Goal: Task Accomplishment & Management: Use online tool/utility

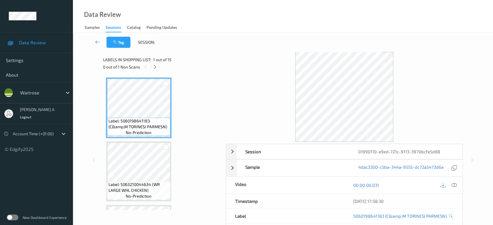
click at [158, 67] on div at bounding box center [154, 66] width 7 height 7
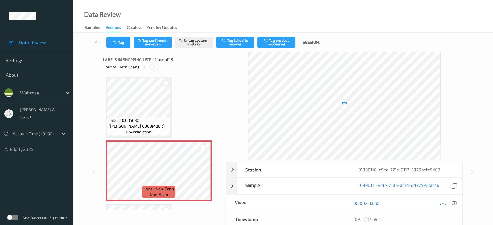
click at [158, 67] on div at bounding box center [154, 66] width 7 height 7
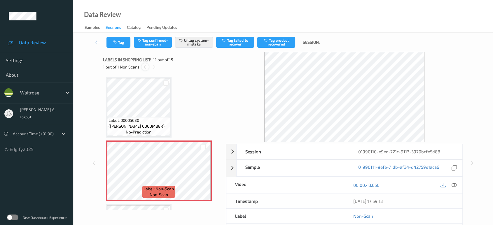
click at [144, 67] on icon at bounding box center [145, 66] width 5 height 5
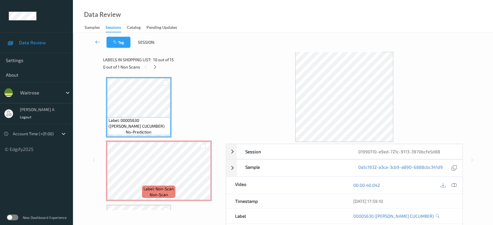
click at [453, 186] on icon at bounding box center [454, 185] width 5 height 5
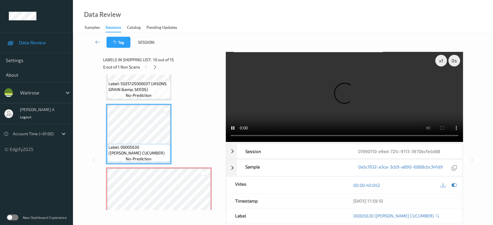
scroll to position [508, 0]
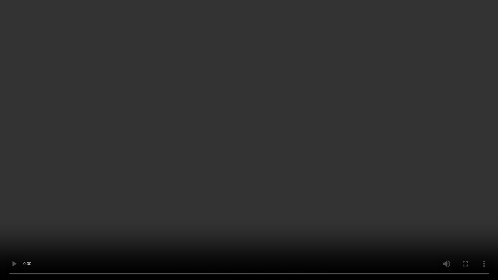
click at [284, 162] on video at bounding box center [249, 140] width 498 height 280
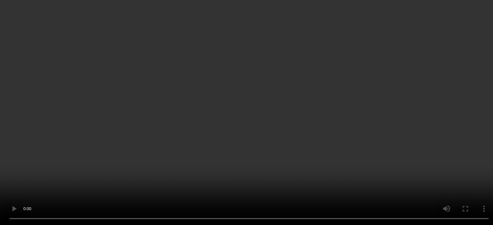
scroll to position [605, 0]
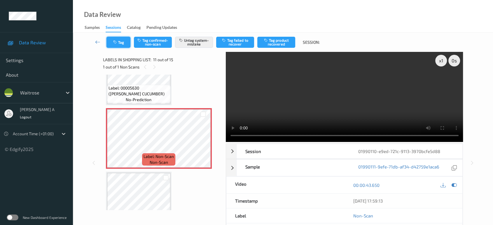
click at [117, 44] on button "Tag" at bounding box center [118, 42] width 24 height 11
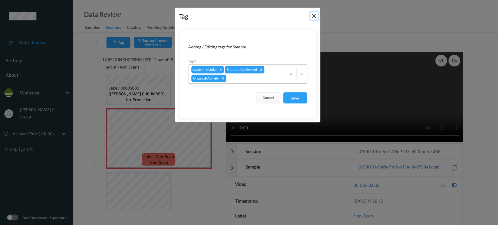
click at [315, 15] on button "Close" at bounding box center [314, 16] width 8 height 8
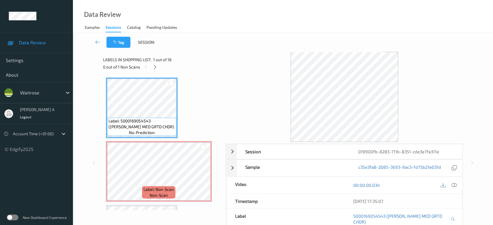
drag, startPoint x: 157, startPoint y: 67, endPoint x: 158, endPoint y: 73, distance: 5.5
click at [157, 67] on icon at bounding box center [155, 66] width 5 height 5
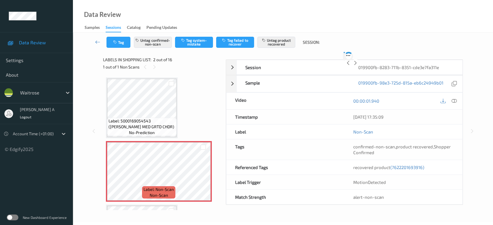
scroll to position [3, 0]
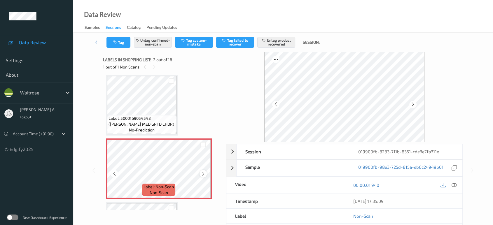
click at [204, 174] on icon at bounding box center [203, 173] width 5 height 5
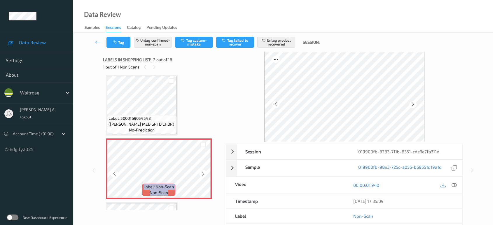
click at [204, 174] on icon at bounding box center [203, 173] width 5 height 5
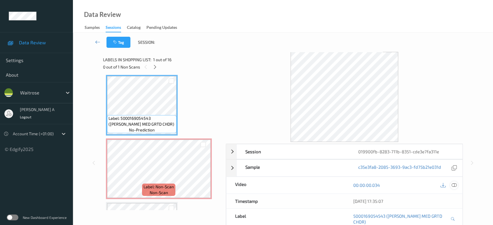
click at [455, 186] on icon at bounding box center [454, 185] width 5 height 5
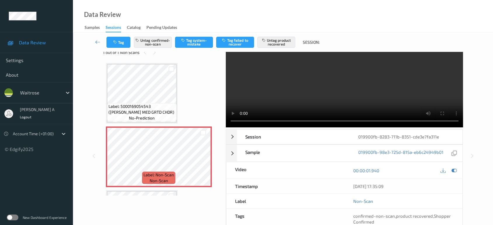
scroll to position [0, 0]
